Goal: Task Accomplishment & Management: Complete application form

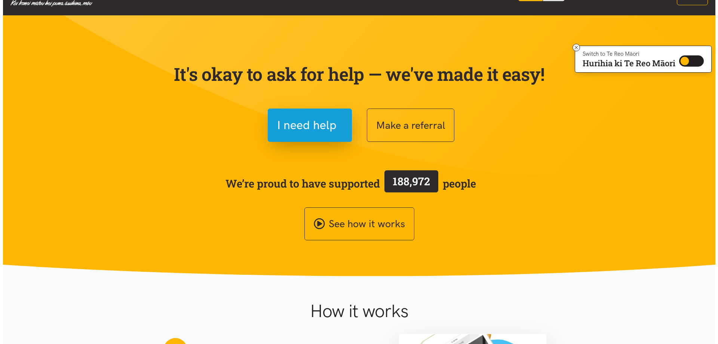
scroll to position [37, 0]
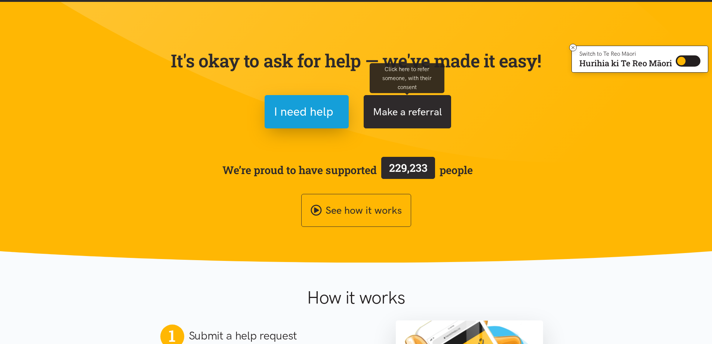
click at [416, 116] on button "Make a referral" at bounding box center [408, 111] width 88 height 33
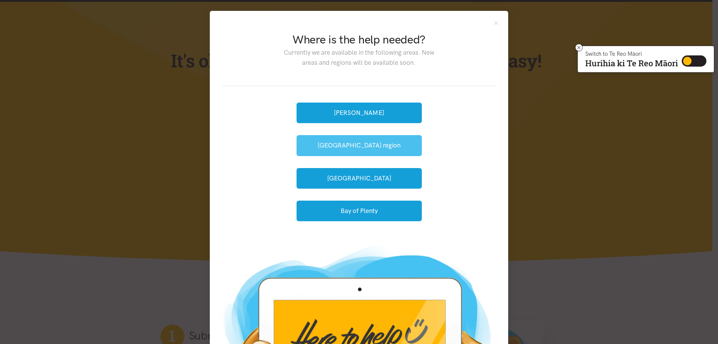
click at [383, 147] on button "[GEOGRAPHIC_DATA] region" at bounding box center [359, 145] width 125 height 21
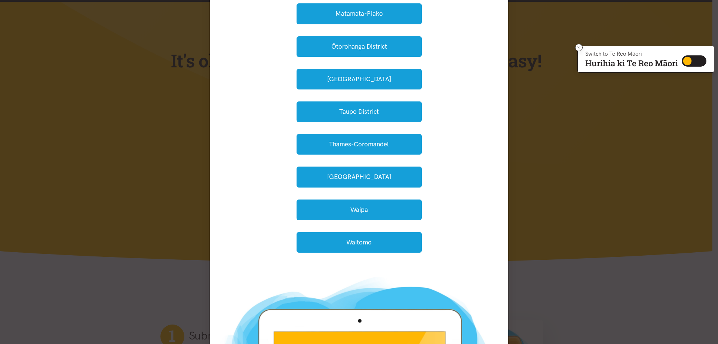
scroll to position [187, 0]
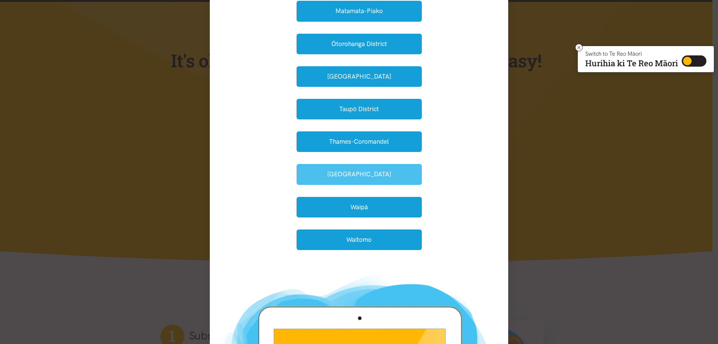
click at [401, 177] on button "Waikato District" at bounding box center [359, 174] width 125 height 21
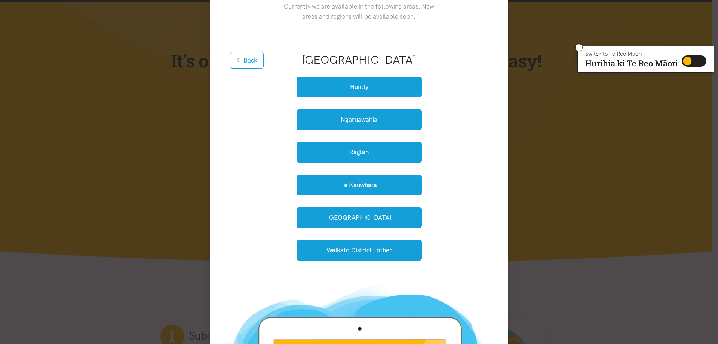
scroll to position [46, 0]
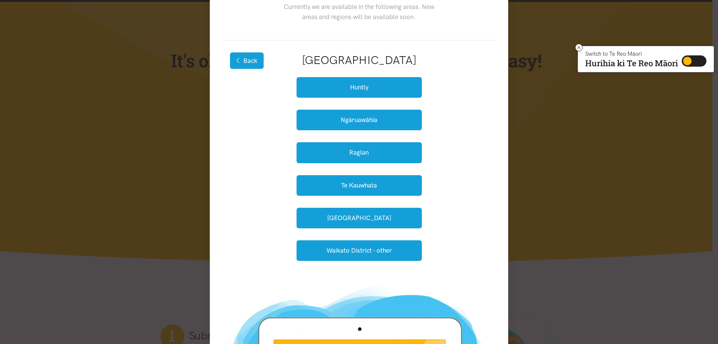
click at [250, 55] on button "Back" at bounding box center [247, 60] width 34 height 16
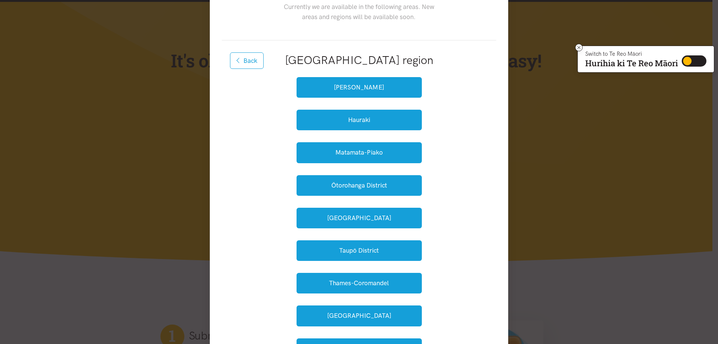
click at [250, 55] on button "Back" at bounding box center [247, 60] width 34 height 16
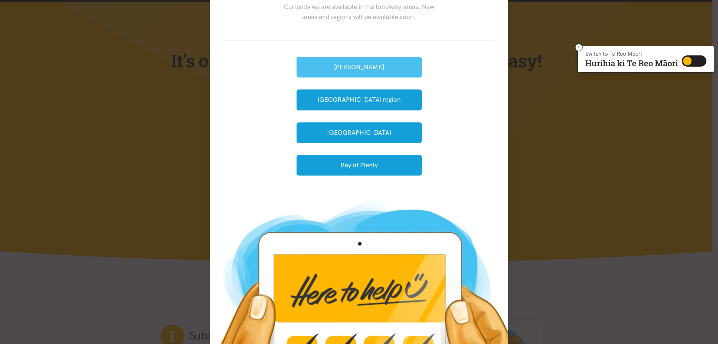
click at [357, 62] on button "[PERSON_NAME]" at bounding box center [359, 67] width 125 height 21
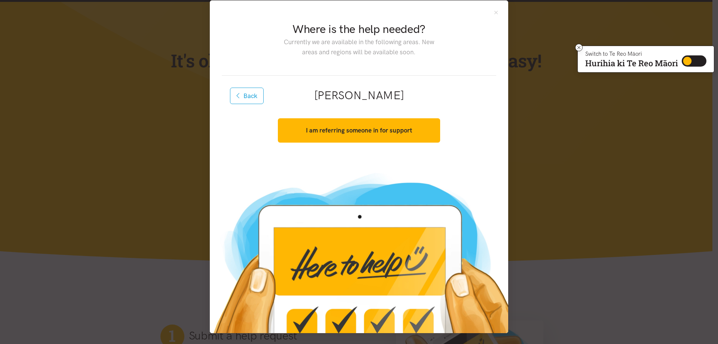
scroll to position [10, 0]
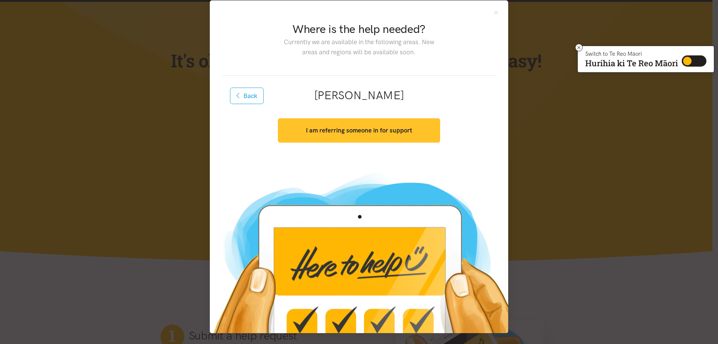
click at [348, 129] on strong "I am referring someone in for support" at bounding box center [359, 129] width 106 height 7
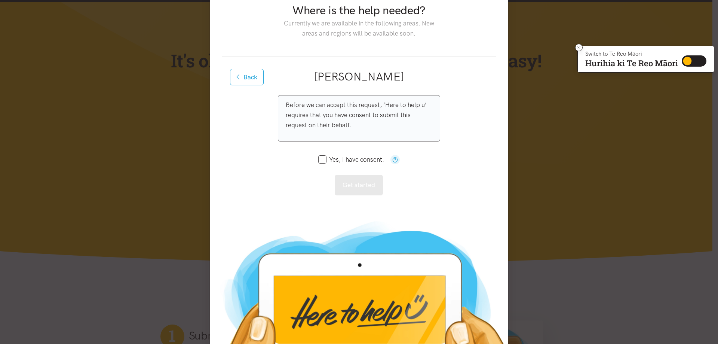
scroll to position [48, 0]
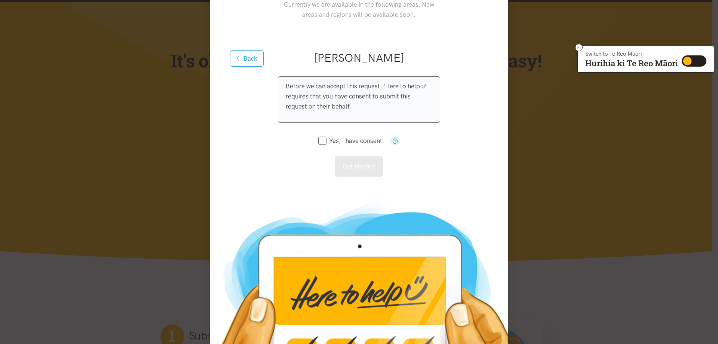
click at [320, 140] on input "Yes, I have consent." at bounding box center [351, 141] width 66 height 6
checkbox input "true"
click at [356, 164] on button "Get started" at bounding box center [359, 166] width 48 height 21
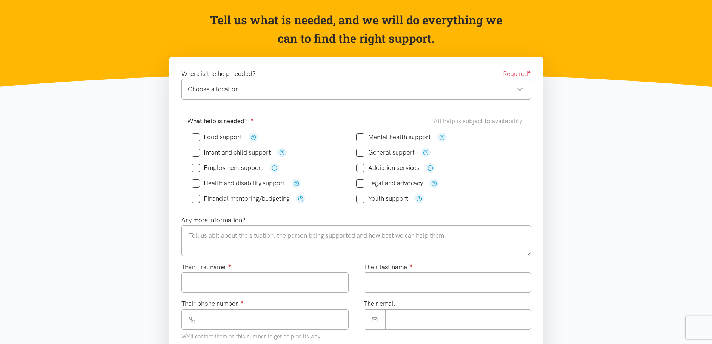
scroll to position [75, 0]
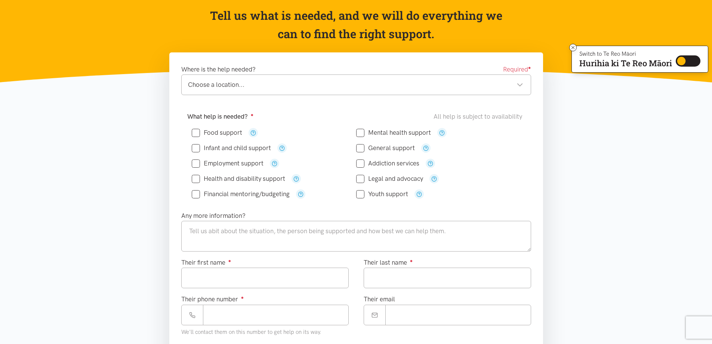
click at [200, 131] on input "Food support" at bounding box center [217, 132] width 50 height 6
checkbox input "true"
click at [198, 151] on icon at bounding box center [196, 148] width 8 height 8
click at [198, 150] on input "Infant and child support" at bounding box center [231, 148] width 79 height 6
checkbox input "true"
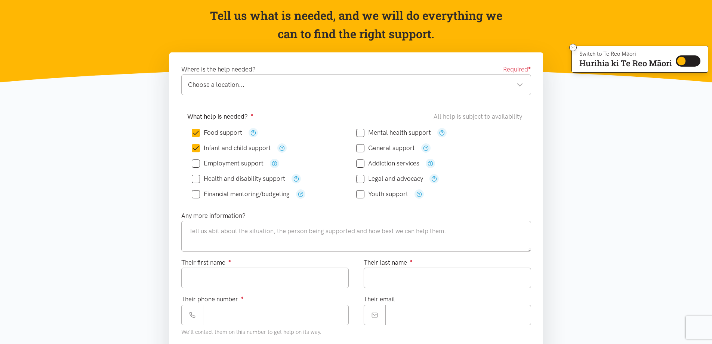
click at [195, 196] on input "Financial mentoring/budgeting" at bounding box center [241, 194] width 98 height 6
checkbox input "true"
click at [363, 148] on input "General support" at bounding box center [385, 148] width 59 height 6
checkbox input "true"
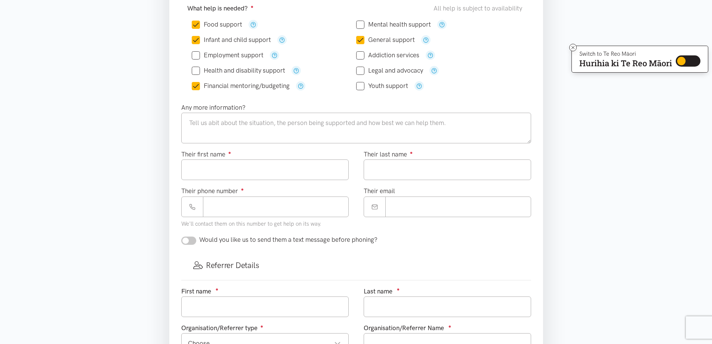
scroll to position [187, 0]
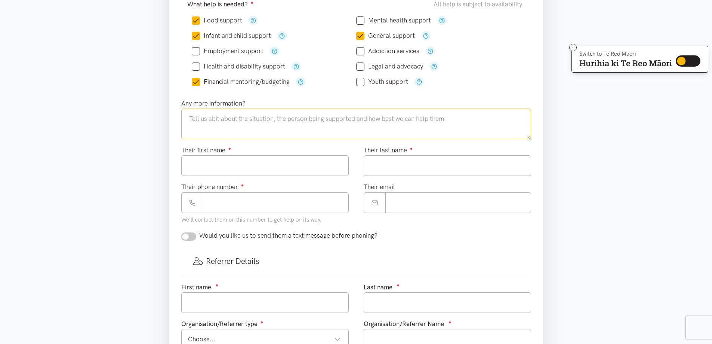
click at [243, 123] on textarea at bounding box center [356, 123] width 350 height 31
click at [215, 116] on textarea at bounding box center [356, 123] width 350 height 31
paste textarea "Tyliese"
drag, startPoint x: 250, startPoint y: 119, endPoint x: 291, endPoint y: 120, distance: 40.4
click at [291, 120] on textarea "Tyliese is a [DEMOGRAPHIC_DATA] mum, who" at bounding box center [356, 123] width 350 height 31
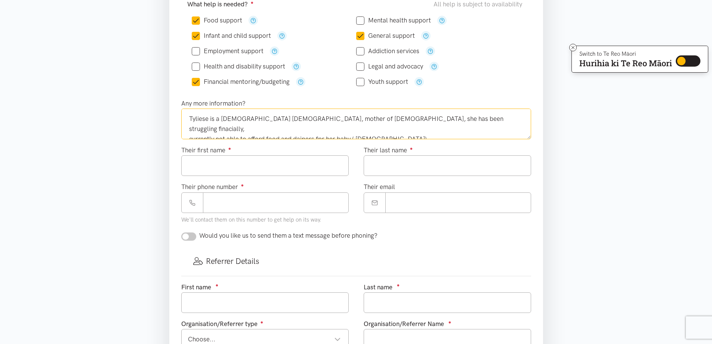
click at [303, 131] on textarea "Tyliese is a [DEMOGRAPHIC_DATA] [DEMOGRAPHIC_DATA], mother of [DEMOGRAPHIC_DATA…" at bounding box center [356, 123] width 350 height 31
click at [383, 119] on textarea "Tyliese is a [DEMOGRAPHIC_DATA] [DEMOGRAPHIC_DATA], mother of [DEMOGRAPHIC_DATA…" at bounding box center [356, 123] width 350 height 31
click at [319, 129] on textarea "Tyliese is a [DEMOGRAPHIC_DATA] [DEMOGRAPHIC_DATA], mother of [DEMOGRAPHIC_DATA…" at bounding box center [356, 123] width 350 height 31
click at [407, 128] on textarea "Tyliese is a [DEMOGRAPHIC_DATA] [DEMOGRAPHIC_DATA], mother of [DEMOGRAPHIC_DATA…" at bounding box center [356, 123] width 350 height 31
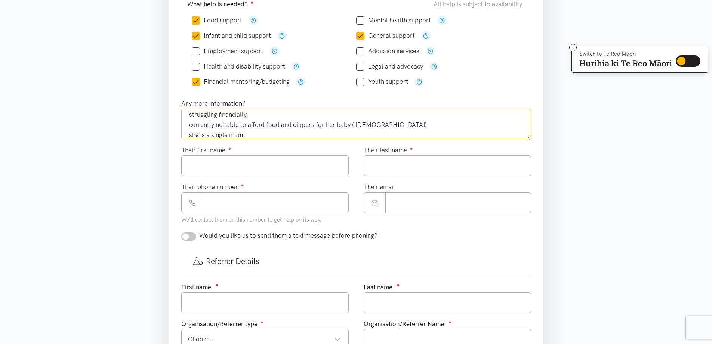
click at [280, 135] on textarea "Tyliese is a [DEMOGRAPHIC_DATA] [DEMOGRAPHIC_DATA], mother of [DEMOGRAPHIC_DATA…" at bounding box center [356, 123] width 350 height 31
drag, startPoint x: 280, startPoint y: 135, endPoint x: 285, endPoint y: 132, distance: 5.7
click at [285, 132] on textarea "Tyliese is a [DEMOGRAPHIC_DATA] [DEMOGRAPHIC_DATA], mother of [DEMOGRAPHIC_DATA…" at bounding box center [356, 123] width 350 height 31
drag, startPoint x: 296, startPoint y: 132, endPoint x: 274, endPoint y: 132, distance: 22.1
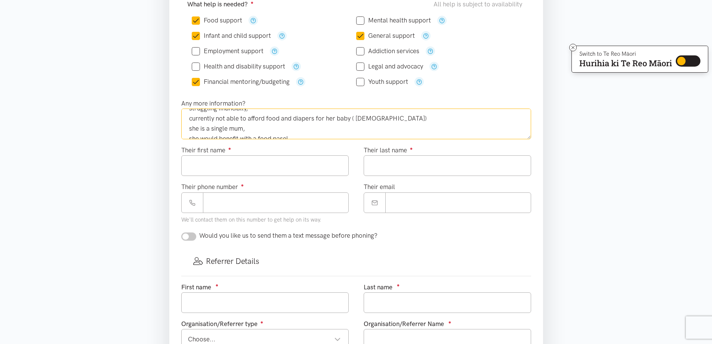
click at [274, 132] on textarea "Tyliese is a [DEMOGRAPHIC_DATA] [DEMOGRAPHIC_DATA], mother of [DEMOGRAPHIC_DATA…" at bounding box center [356, 123] width 350 height 31
type textarea "Tyliese is a [DEMOGRAPHIC_DATA] [DEMOGRAPHIC_DATA], mother of [DEMOGRAPHIC_DATA…"
click at [258, 164] on input "Their first name ●" at bounding box center [265, 165] width 168 height 21
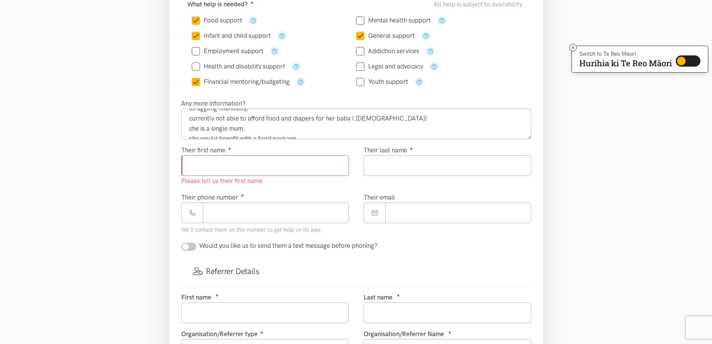
paste input "*******"
type input "*******"
click at [383, 167] on input "Their last name ●" at bounding box center [448, 165] width 168 height 21
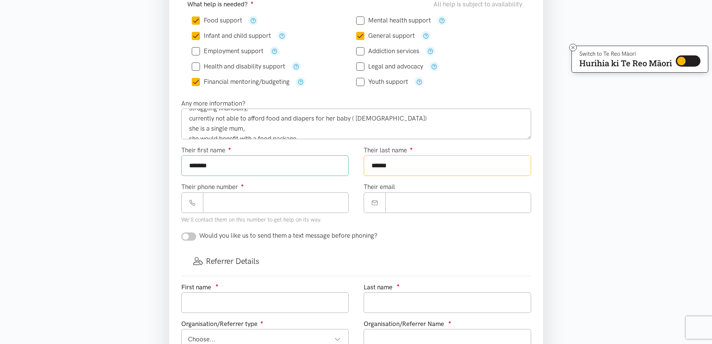
type input "******"
click at [241, 202] on input "Their phone number ●" at bounding box center [276, 202] width 146 height 21
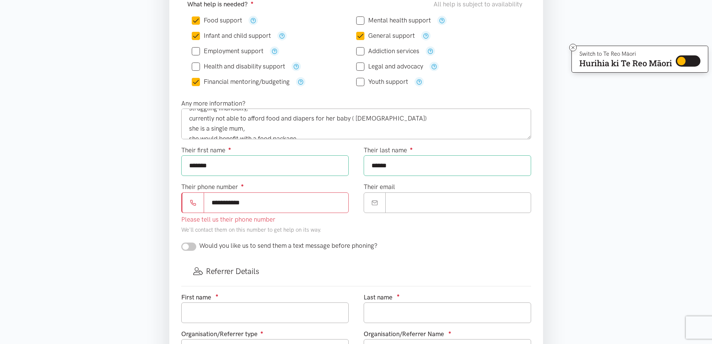
type input "**********"
click at [427, 204] on input "Their email" at bounding box center [459, 202] width 146 height 21
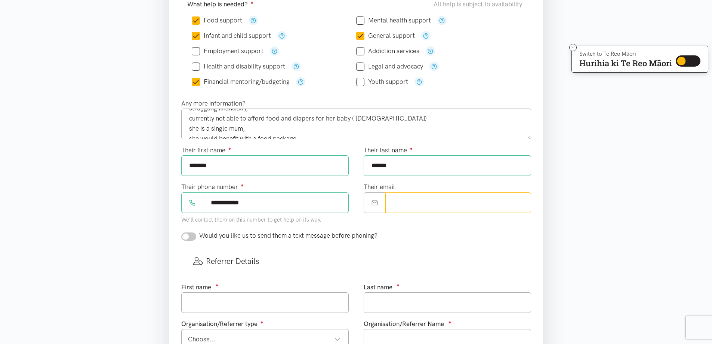
paste input "**********"
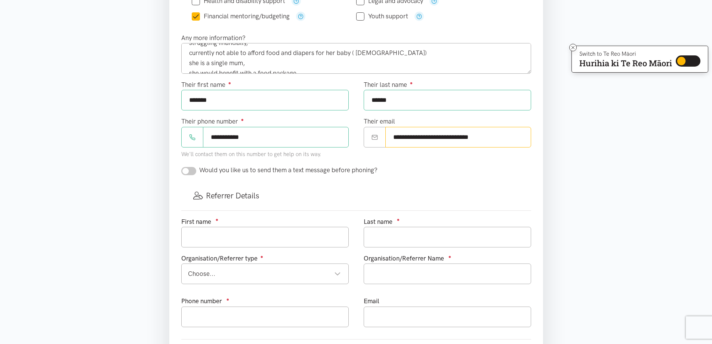
scroll to position [299, 0]
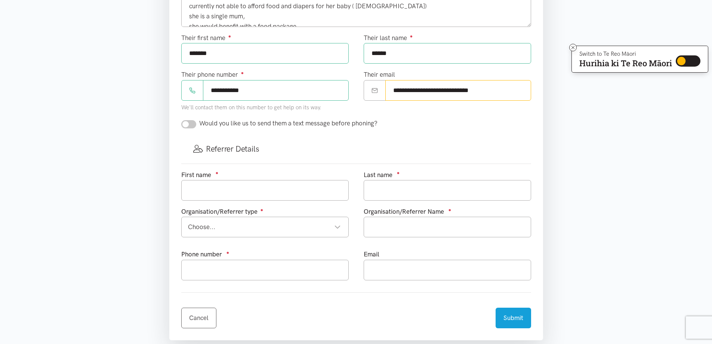
type input "**********"
click at [187, 126] on input "checkbox" at bounding box center [188, 124] width 15 height 8
checkbox input "true"
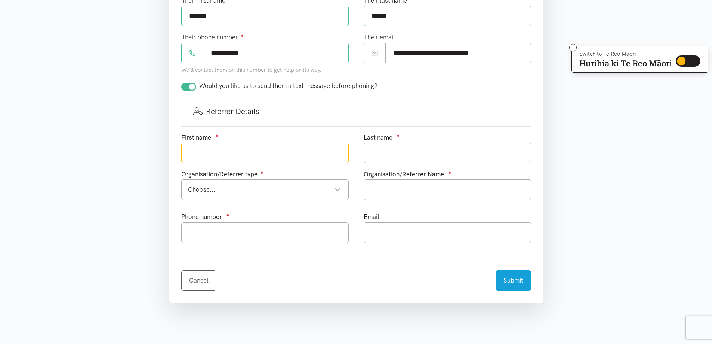
click at [274, 152] on input "text" at bounding box center [265, 152] width 168 height 21
type input "[PERSON_NAME]"
click at [398, 153] on input "text" at bounding box center [448, 152] width 168 height 21
click at [333, 189] on div "Choose..." at bounding box center [264, 189] width 153 height 10
type input "ngure"
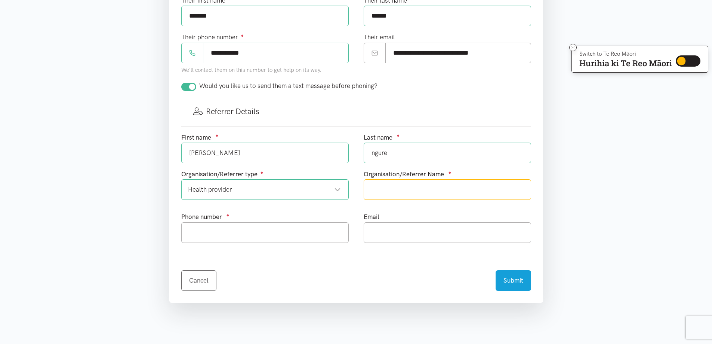
click at [402, 190] on input "text" at bounding box center [448, 189] width 168 height 21
type input "CAHT TEAM"
click at [219, 236] on input "text" at bounding box center [265, 232] width 168 height 21
type input "0800774433"
click at [382, 236] on input "text" at bounding box center [448, 232] width 168 height 21
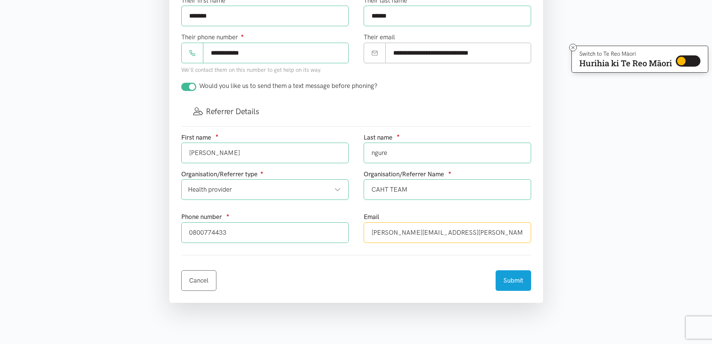
type input "[PERSON_NAME][EMAIL_ADDRESS][PERSON_NAME][DOMAIN_NAME]"
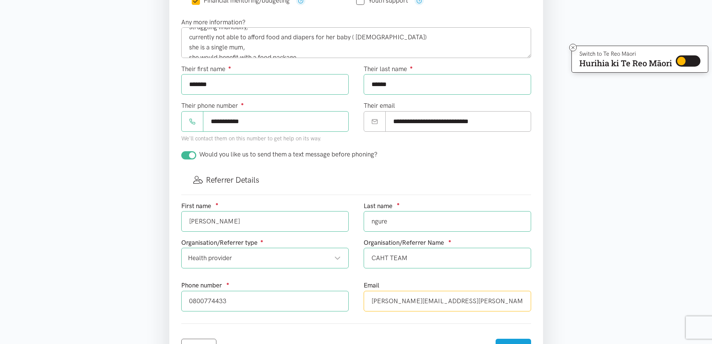
scroll to position [262, 0]
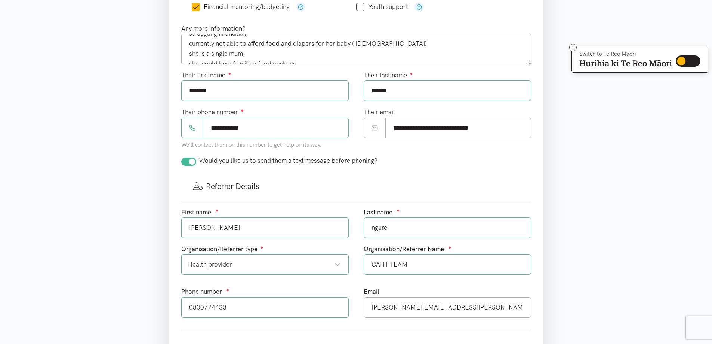
click at [371, 227] on input "ngure" at bounding box center [448, 227] width 168 height 21
type input "Ngure"
click at [189, 228] on input "[PERSON_NAME]" at bounding box center [265, 227] width 168 height 21
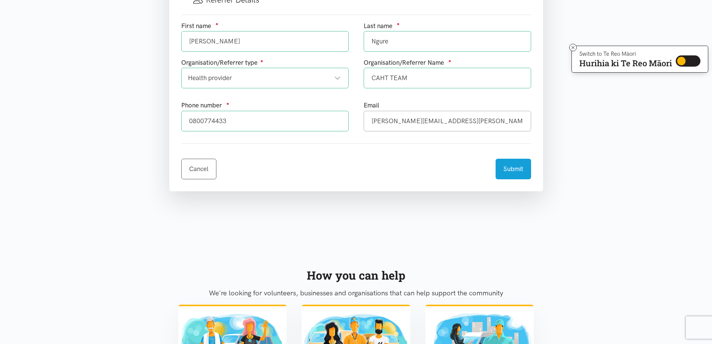
scroll to position [449, 0]
type input "[PERSON_NAME]"
click at [516, 172] on button "Submit" at bounding box center [514, 167] width 36 height 21
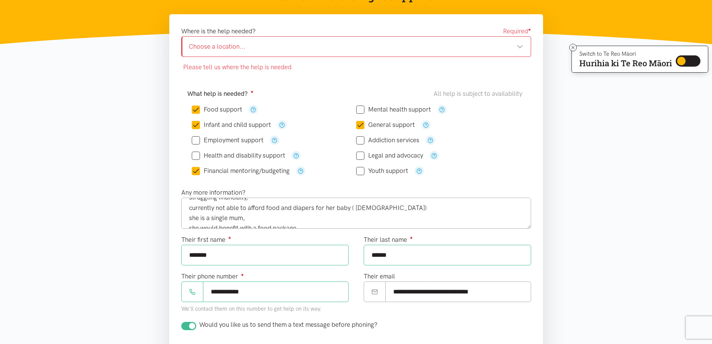
scroll to position [112, 0]
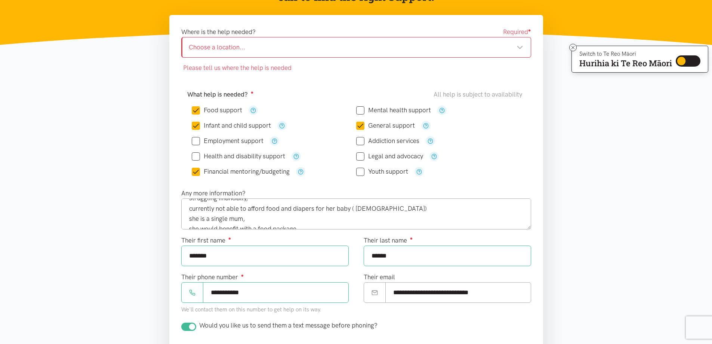
click at [518, 46] on div "Choose a location..." at bounding box center [356, 47] width 335 height 10
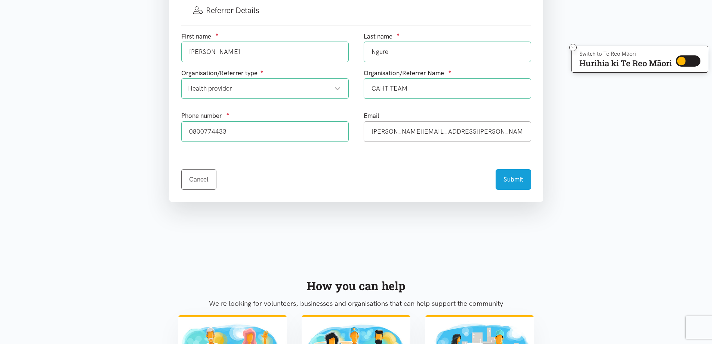
scroll to position [449, 0]
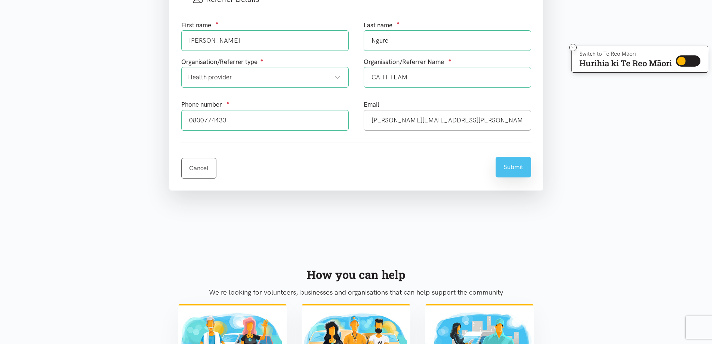
click at [515, 160] on button "Submit" at bounding box center [514, 167] width 36 height 21
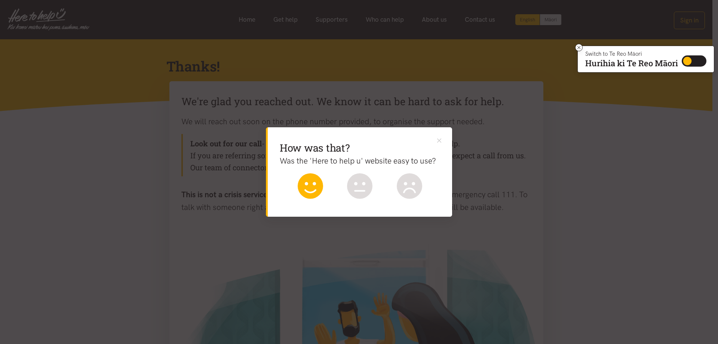
click at [300, 184] on icon at bounding box center [310, 185] width 25 height 25
